Goal: Information Seeking & Learning: Find specific fact

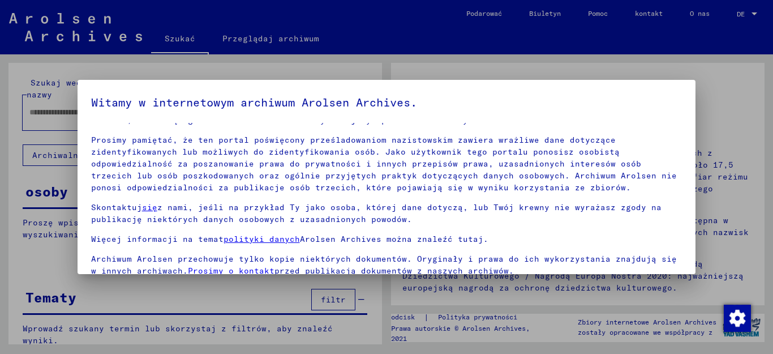
scroll to position [92, 0]
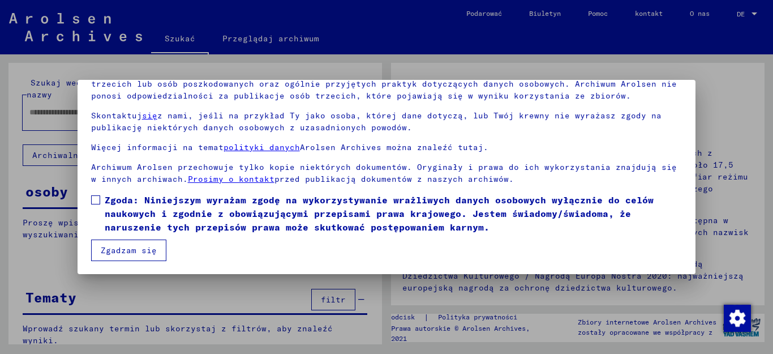
click at [96, 200] on span at bounding box center [95, 199] width 9 height 9
click at [119, 252] on font "Zgadzam się" at bounding box center [129, 250] width 56 height 10
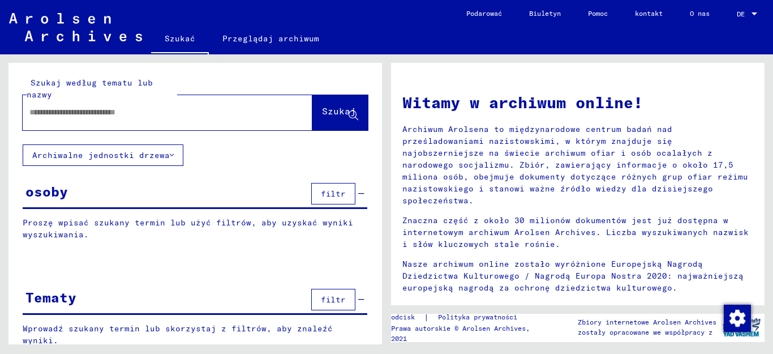
click at [42, 118] on div at bounding box center [151, 112] width 256 height 25
click at [40, 123] on div at bounding box center [151, 112] width 256 height 25
click at [50, 117] on input "text" at bounding box center [153, 112] width 249 height 12
click at [318, 120] on button "Szukaj" at bounding box center [339, 112] width 55 height 35
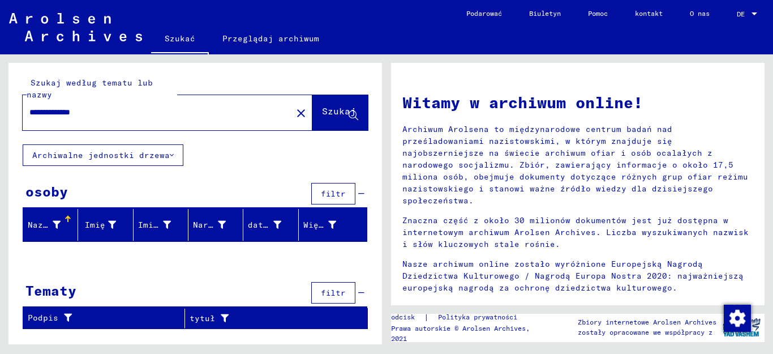
click at [69, 114] on input "**********" at bounding box center [153, 112] width 249 height 12
type input "**********"
click at [322, 114] on font "Szukaj" at bounding box center [339, 110] width 34 height 11
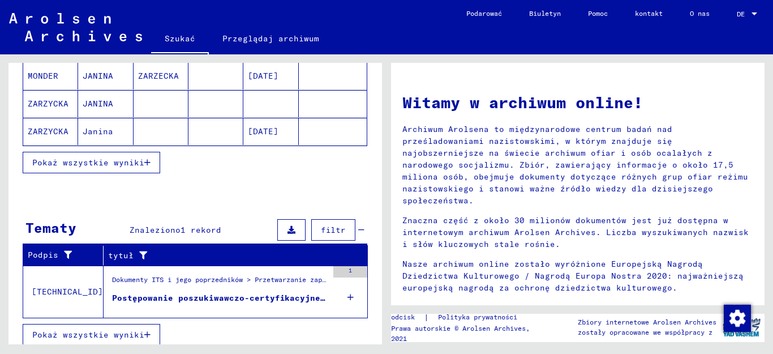
scroll to position [242, 0]
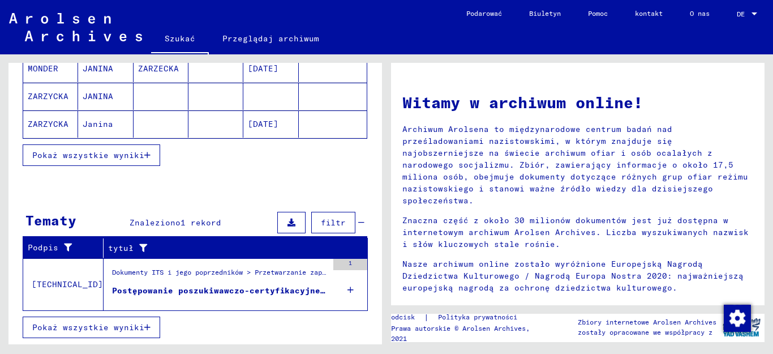
click at [144, 329] on icon "button" at bounding box center [147, 327] width 6 height 8
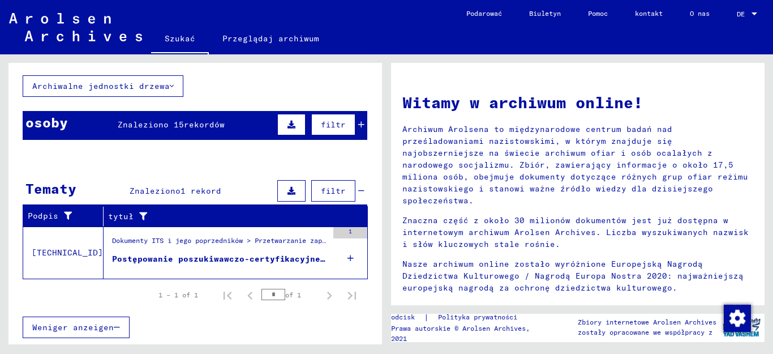
scroll to position [69, 0]
click at [341, 256] on mat-cell at bounding box center [333, 268] width 68 height 27
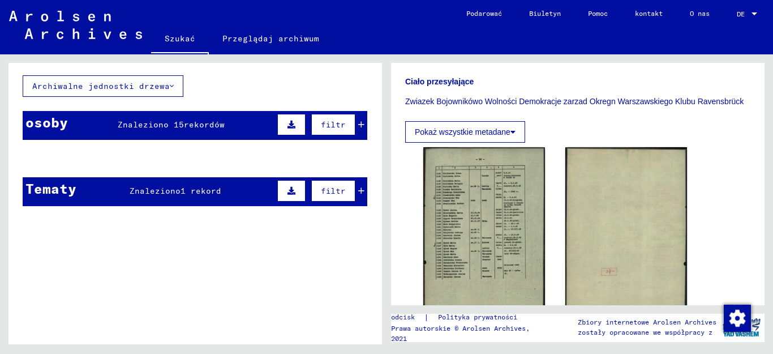
scroll to position [340, 0]
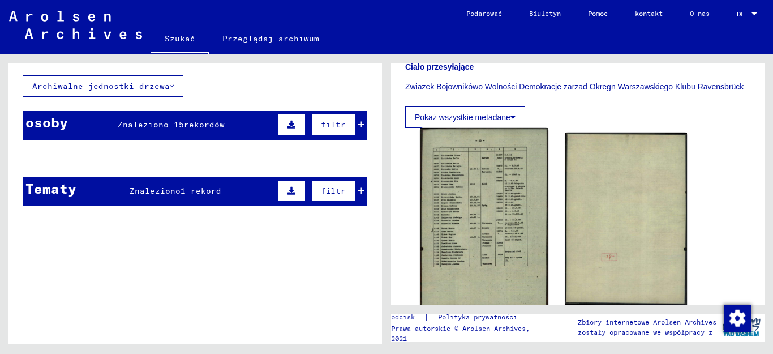
click at [452, 212] on img at bounding box center [485, 217] width 128 height 179
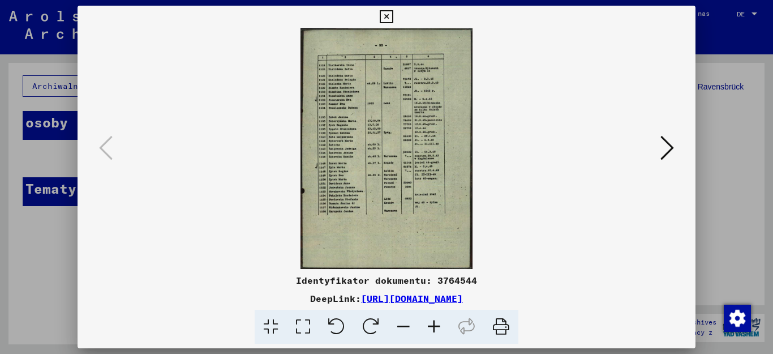
click at [430, 325] on icon at bounding box center [434, 327] width 31 height 35
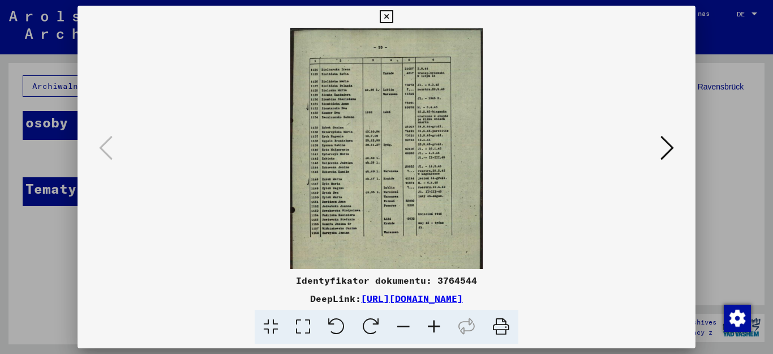
click at [430, 325] on icon at bounding box center [434, 327] width 31 height 35
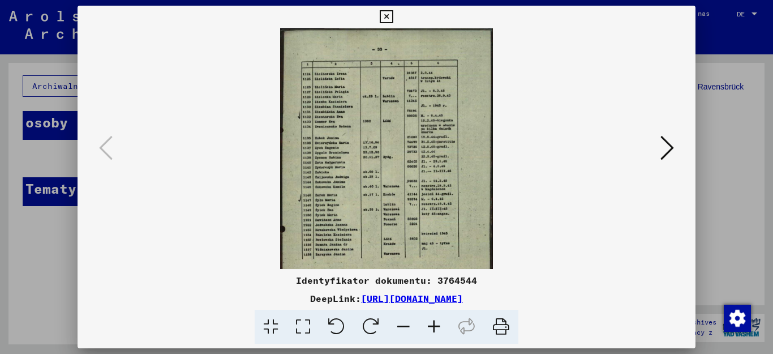
click at [430, 325] on icon at bounding box center [434, 327] width 31 height 35
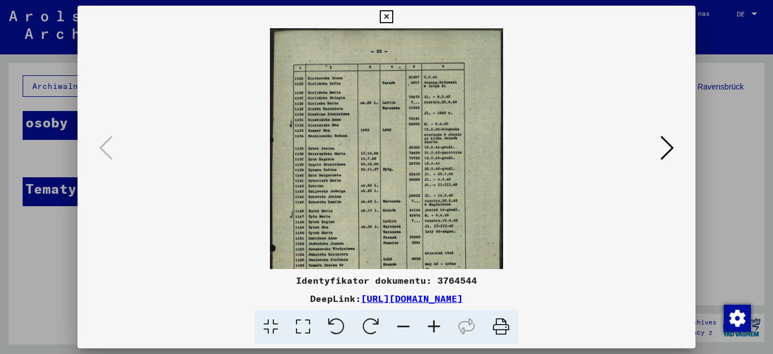
click at [430, 325] on icon at bounding box center [434, 327] width 31 height 35
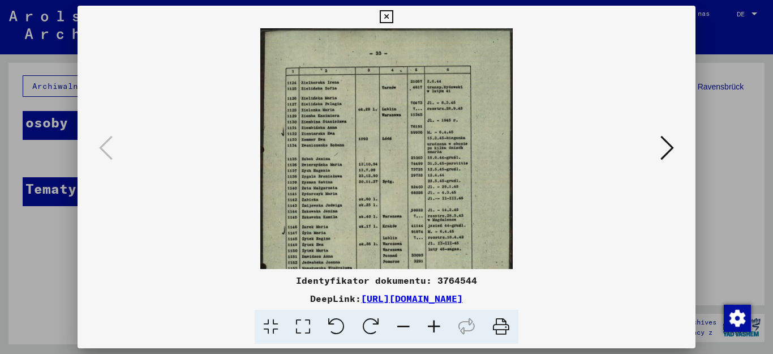
click at [430, 325] on icon at bounding box center [434, 327] width 31 height 35
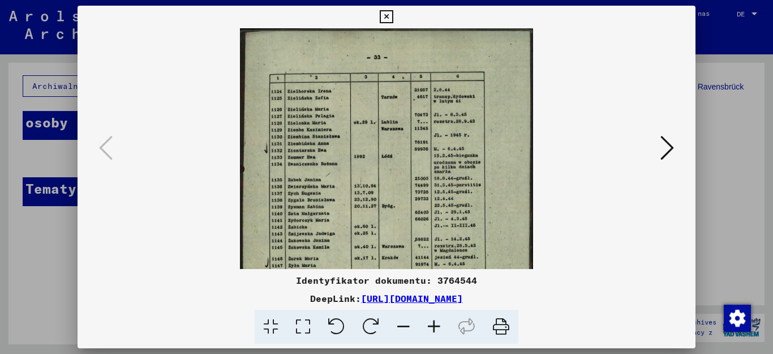
click at [430, 324] on icon at bounding box center [434, 327] width 31 height 35
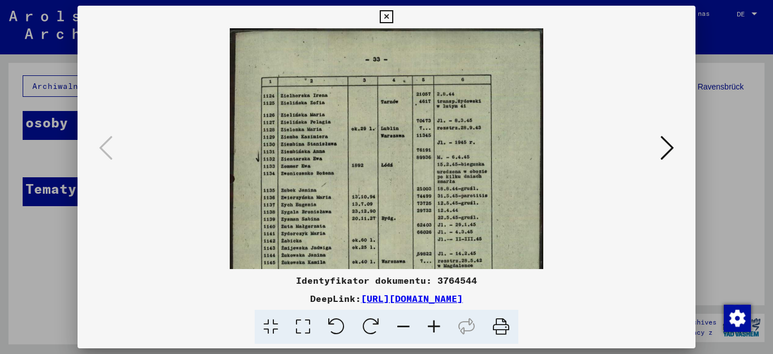
click at [430, 324] on icon at bounding box center [434, 327] width 31 height 35
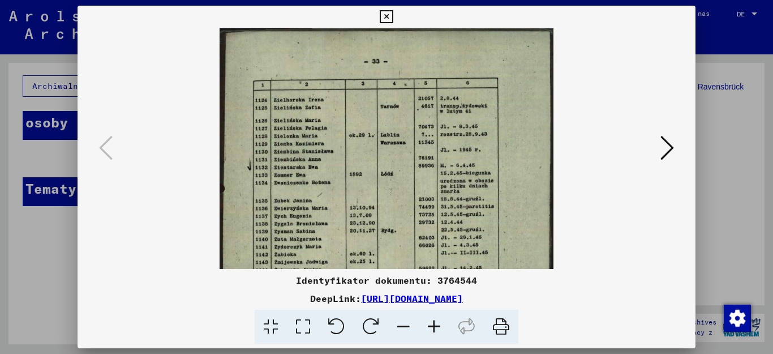
click at [430, 324] on icon at bounding box center [434, 327] width 31 height 35
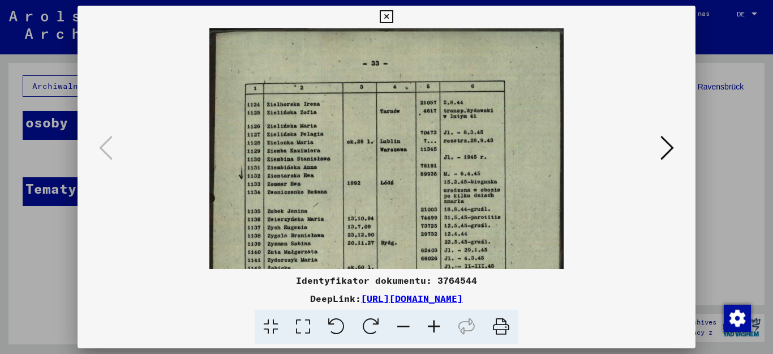
click at [430, 324] on icon at bounding box center [434, 327] width 31 height 35
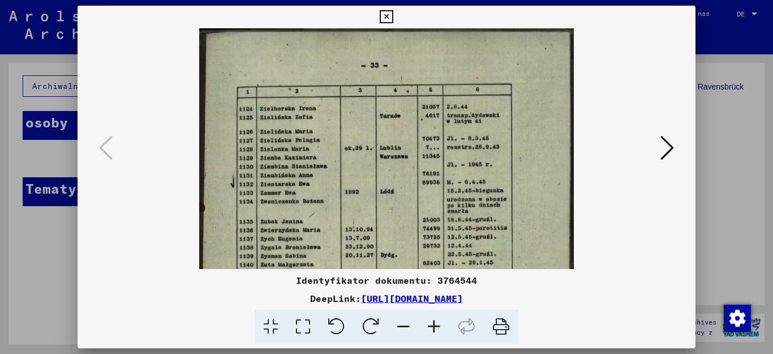
click at [428, 323] on icon at bounding box center [434, 327] width 31 height 35
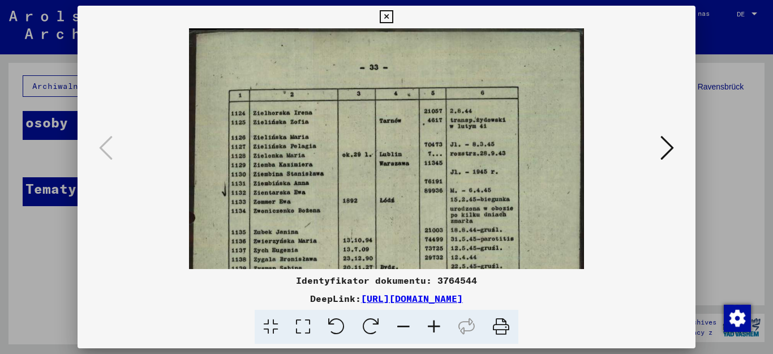
click at [428, 323] on icon at bounding box center [434, 327] width 31 height 35
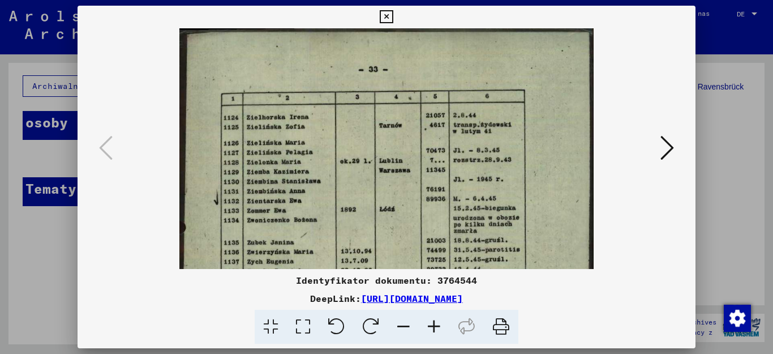
click at [427, 323] on icon at bounding box center [434, 327] width 31 height 35
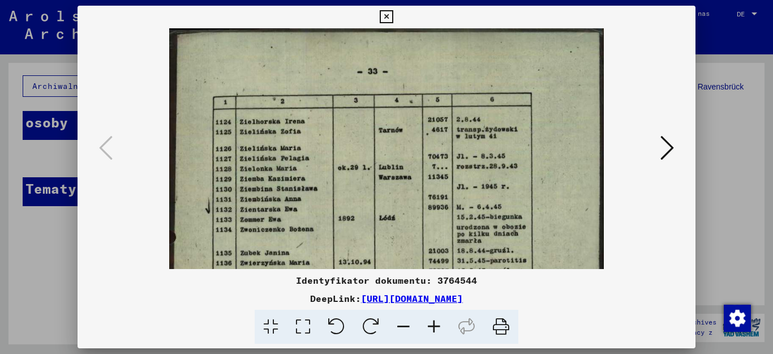
click at [427, 323] on icon at bounding box center [434, 327] width 31 height 35
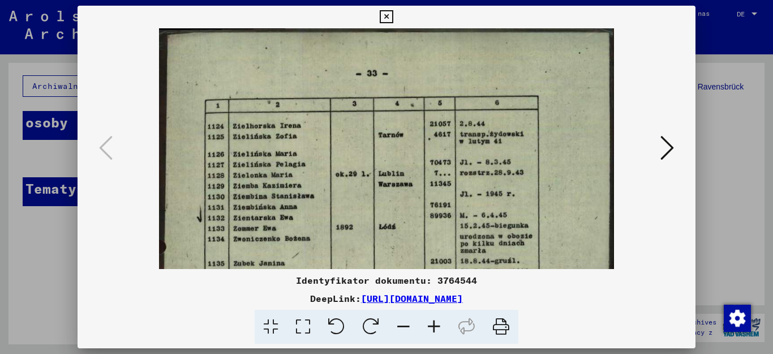
click at [427, 323] on icon at bounding box center [434, 327] width 31 height 35
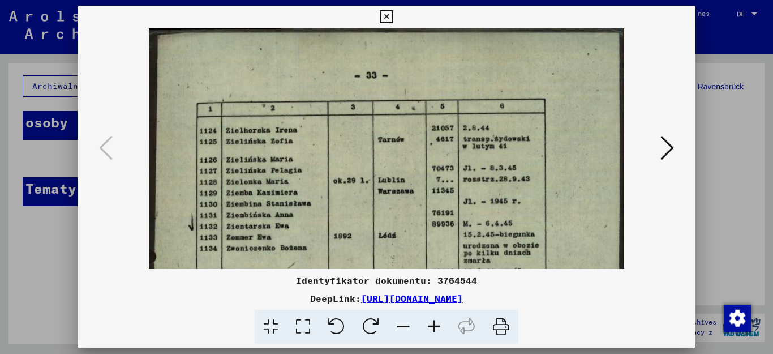
click at [424, 322] on icon at bounding box center [434, 327] width 31 height 35
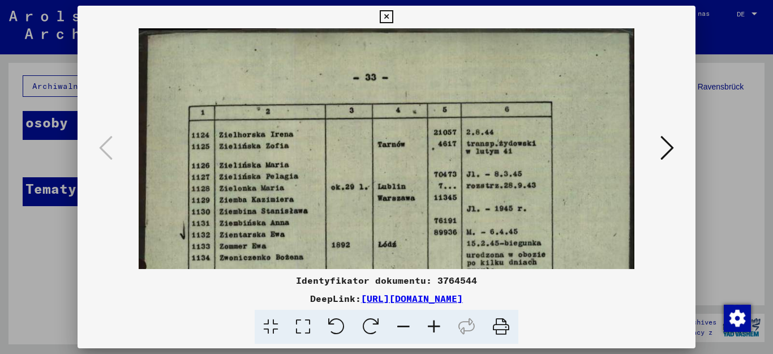
click at [424, 322] on icon at bounding box center [434, 327] width 31 height 35
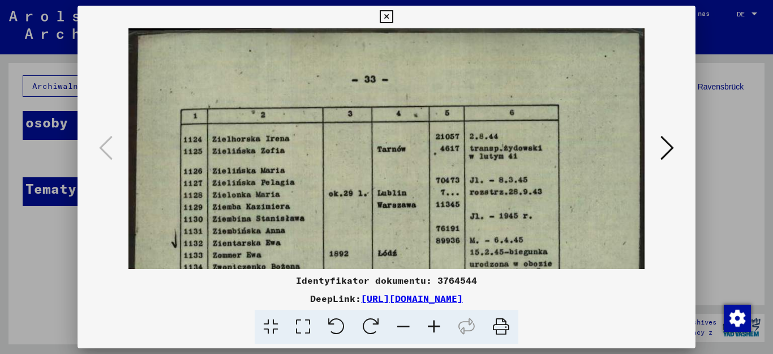
click at [424, 322] on icon at bounding box center [434, 327] width 31 height 35
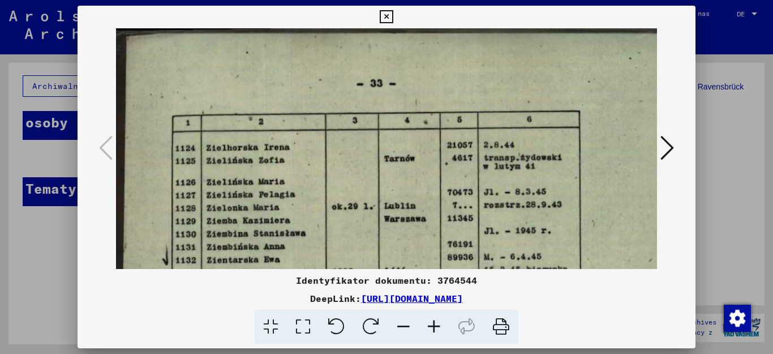
scroll to position [15, 1]
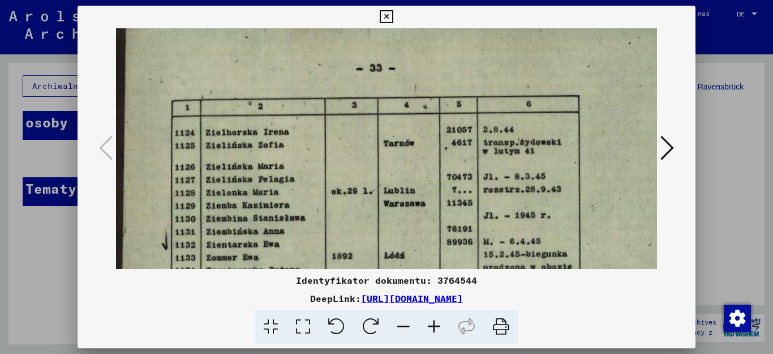
drag, startPoint x: 310, startPoint y: 238, endPoint x: 310, endPoint y: 223, distance: 15.3
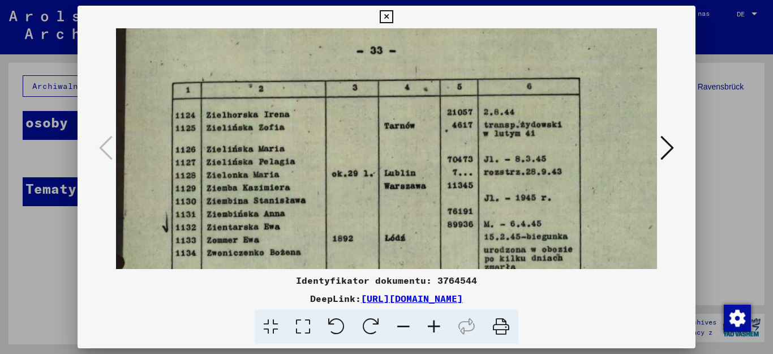
scroll to position [33, 0]
drag, startPoint x: 299, startPoint y: 237, endPoint x: 301, endPoint y: 218, distance: 18.2
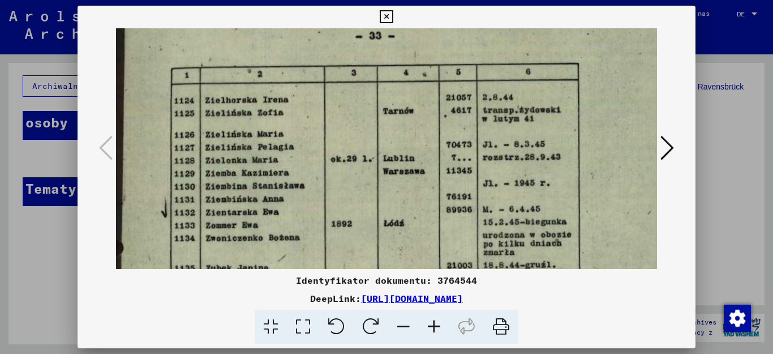
scroll to position [50, 1]
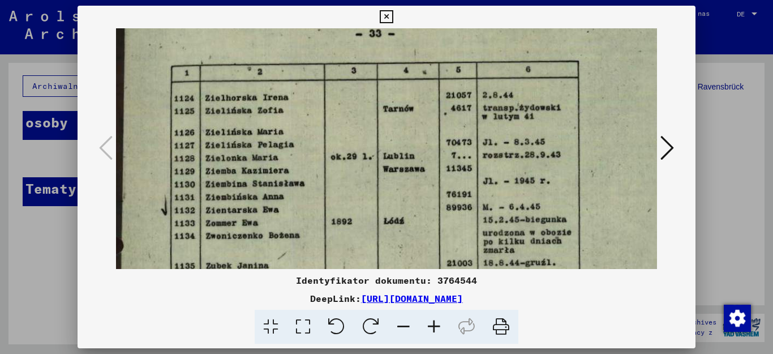
drag, startPoint x: 300, startPoint y: 230, endPoint x: 299, endPoint y: 213, distance: 16.5
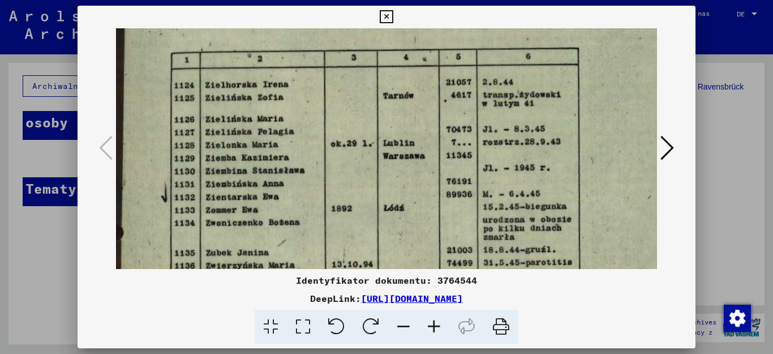
drag, startPoint x: 299, startPoint y: 238, endPoint x: 299, endPoint y: 225, distance: 13.0
click at [299, 225] on img at bounding box center [393, 354] width 556 height 778
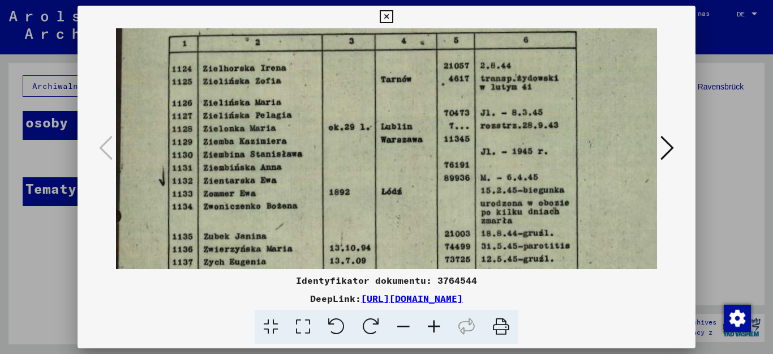
drag, startPoint x: 299, startPoint y: 225, endPoint x: 297, endPoint y: 208, distance: 16.6
click at [297, 208] on img at bounding box center [391, 338] width 556 height 778
drag, startPoint x: 300, startPoint y: 235, endPoint x: 303, endPoint y: 200, distance: 35.2
click at [303, 200] on img at bounding box center [391, 338] width 556 height 778
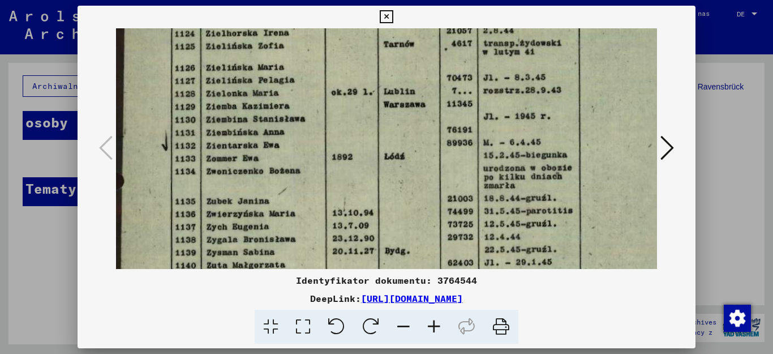
scroll to position [133, 0]
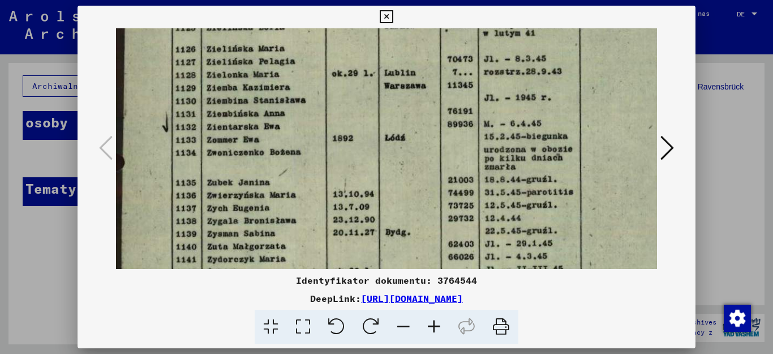
drag, startPoint x: 306, startPoint y: 238, endPoint x: 307, endPoint y: 220, distance: 18.7
click at [307, 220] on img at bounding box center [394, 284] width 556 height 778
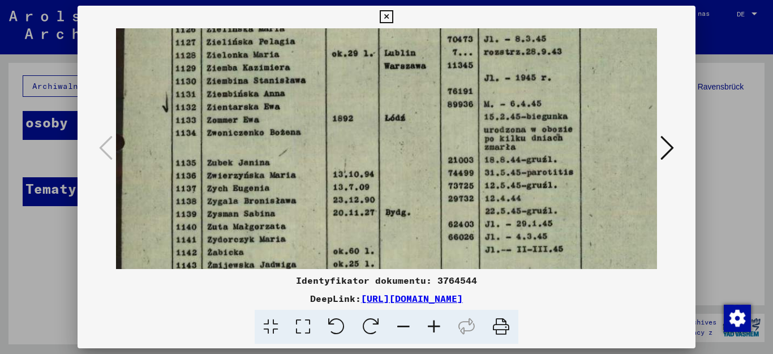
drag, startPoint x: 307, startPoint y: 231, endPoint x: 307, endPoint y: 211, distance: 19.8
click at [307, 211] on img at bounding box center [394, 264] width 556 height 778
drag, startPoint x: 304, startPoint y: 237, endPoint x: 304, endPoint y: 218, distance: 18.7
click at [304, 218] on img at bounding box center [394, 264] width 556 height 778
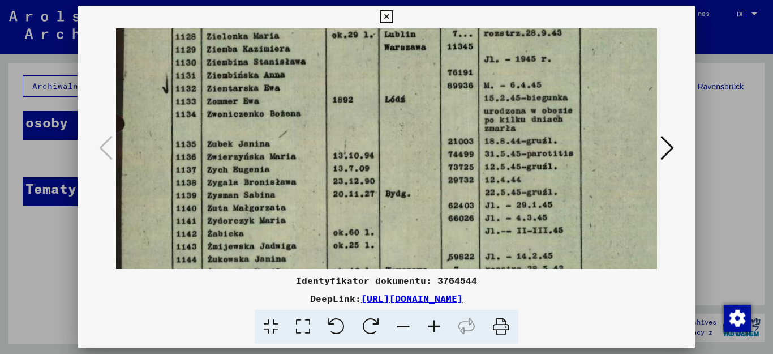
scroll to position [197, 0]
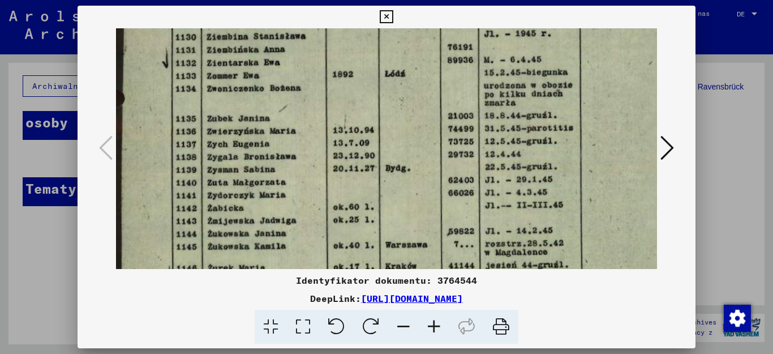
drag, startPoint x: 301, startPoint y: 237, endPoint x: 301, endPoint y: 211, distance: 25.5
click at [301, 211] on img at bounding box center [394, 220] width 556 height 778
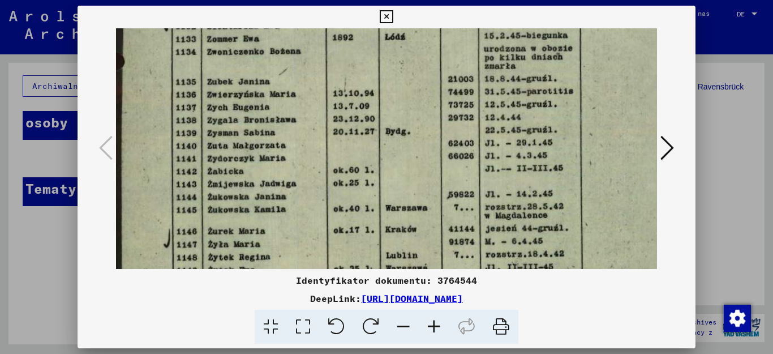
scroll to position [235, 0]
drag, startPoint x: 301, startPoint y: 245, endPoint x: 303, endPoint y: 207, distance: 38.0
click at [303, 207] on img at bounding box center [394, 182] width 556 height 778
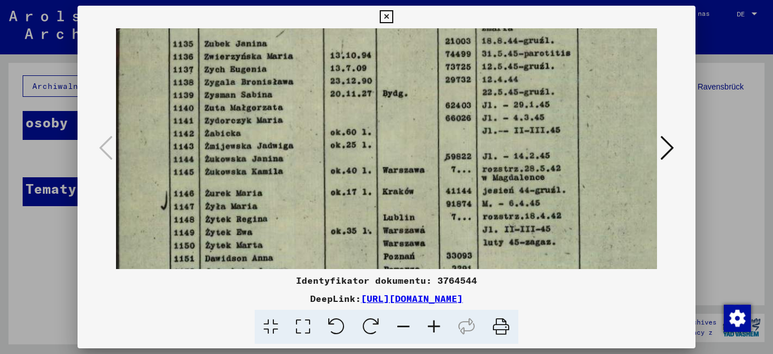
drag, startPoint x: 302, startPoint y: 250, endPoint x: 299, endPoint y: 213, distance: 36.9
click at [299, 213] on img at bounding box center [391, 146] width 556 height 778
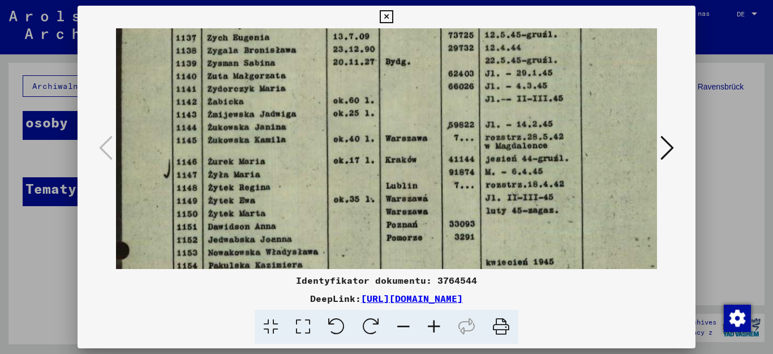
scroll to position [307, 0]
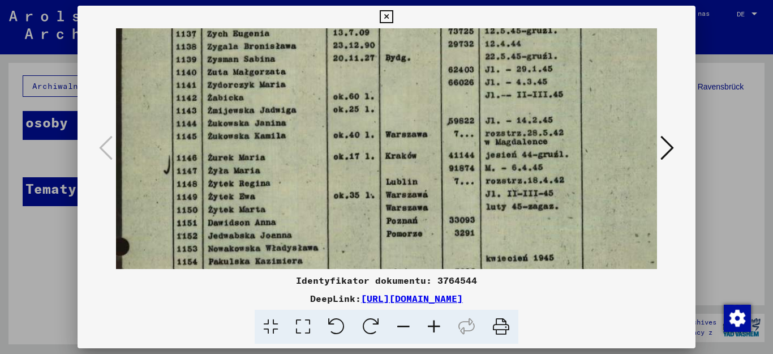
drag, startPoint x: 298, startPoint y: 252, endPoint x: 301, endPoint y: 217, distance: 35.8
click at [301, 217] on img at bounding box center [394, 110] width 556 height 778
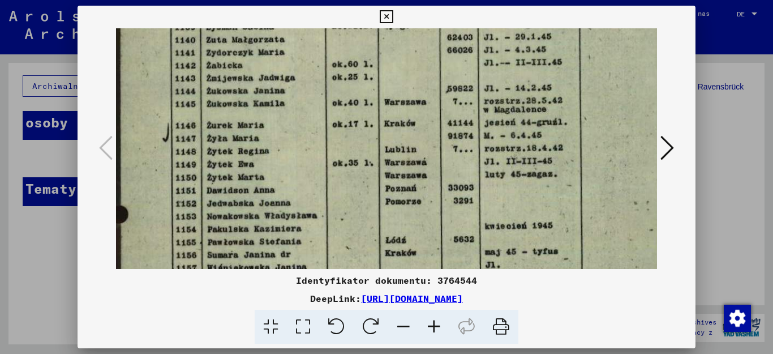
scroll to position [340, 1]
drag, startPoint x: 301, startPoint y: 251, endPoint x: 300, endPoint y: 218, distance: 32.8
click at [300, 218] on img at bounding box center [393, 77] width 556 height 778
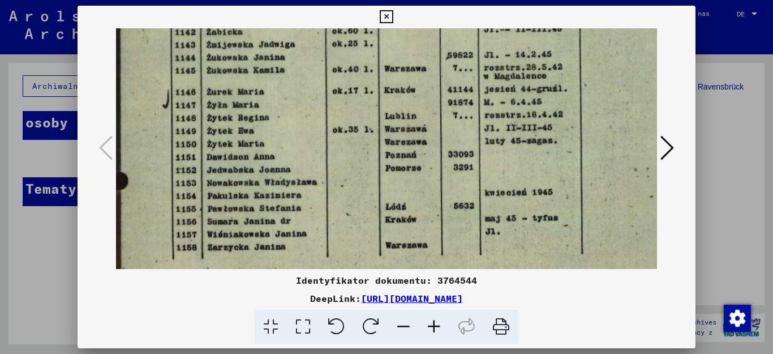
drag, startPoint x: 303, startPoint y: 252, endPoint x: 303, endPoint y: 219, distance: 32.8
click at [303, 219] on img at bounding box center [393, 44] width 556 height 778
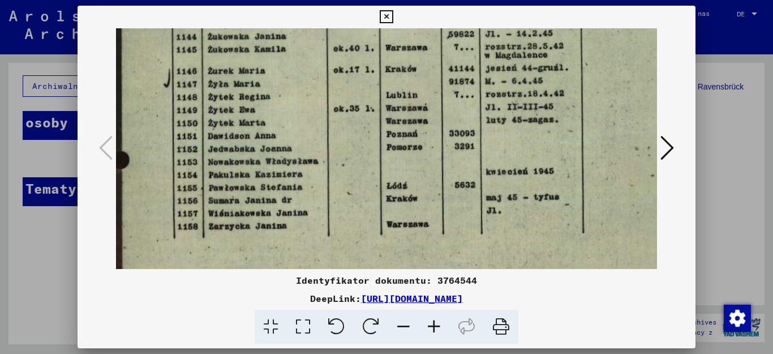
drag, startPoint x: 286, startPoint y: 256, endPoint x: 290, endPoint y: 235, distance: 21.3
click at [290, 235] on img at bounding box center [394, 23] width 556 height 778
click at [393, 15] on icon at bounding box center [386, 17] width 13 height 14
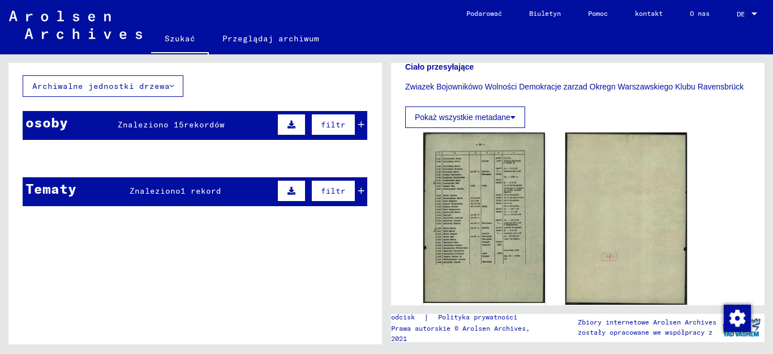
click at [358, 124] on icon at bounding box center [361, 125] width 6 height 8
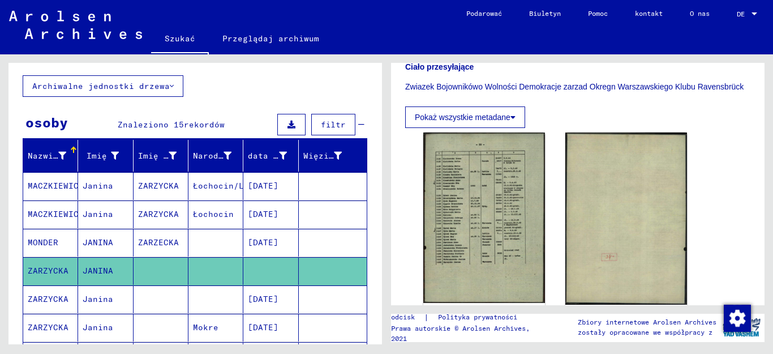
click at [42, 300] on icon at bounding box center [47, 308] width 28 height 45
click at [55, 269] on font "ZARZYCKA" at bounding box center [48, 270] width 41 height 10
